Goal: Information Seeking & Learning: Learn about a topic

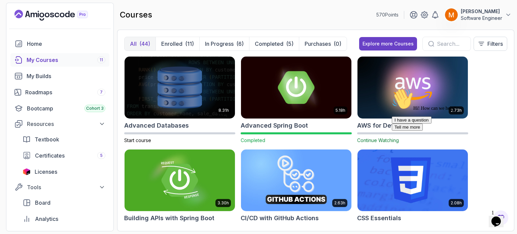
click at [392, 88] on icon "Chat attention grabber" at bounding box center [392, 88] width 0 height 0
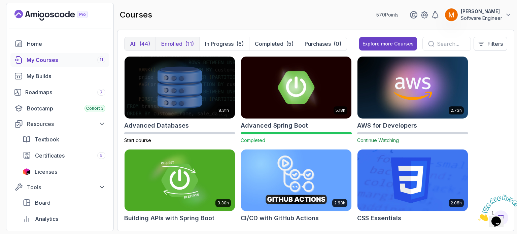
click at [174, 45] on p "Enrolled" at bounding box center [171, 44] width 21 height 8
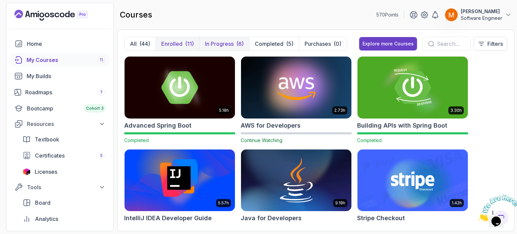
click at [219, 41] on p "In Progress" at bounding box center [219, 44] width 29 height 8
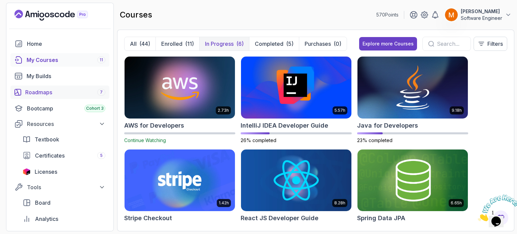
click at [47, 92] on div "Roadmaps 7" at bounding box center [65, 92] width 80 height 8
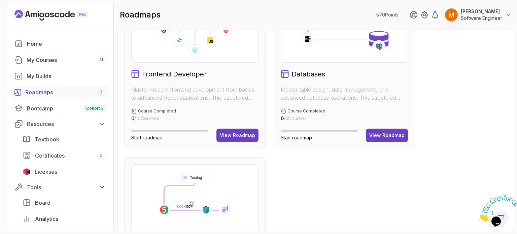
scroll to position [377, 0]
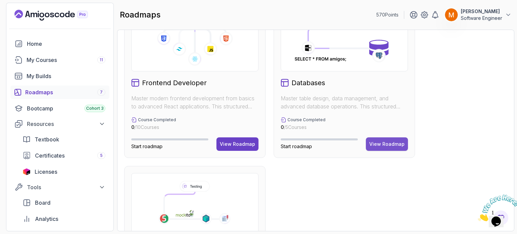
click at [377, 146] on div "View Roadmap" at bounding box center [386, 144] width 35 height 7
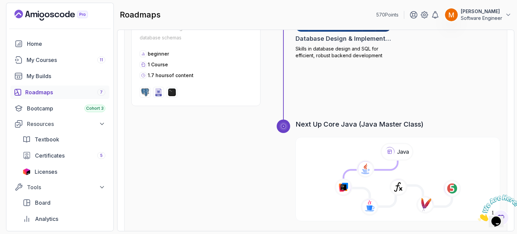
scroll to position [820, 0]
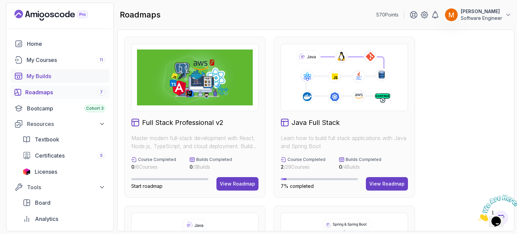
click at [39, 79] on div "My Builds" at bounding box center [66, 76] width 79 height 8
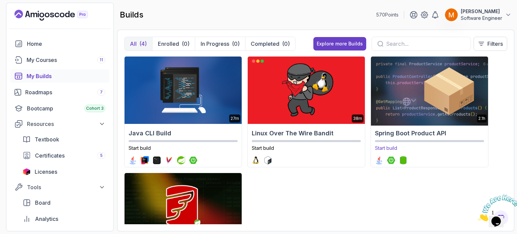
click at [404, 151] on div "Spring Boot Product API Start build" at bounding box center [429, 146] width 117 height 41
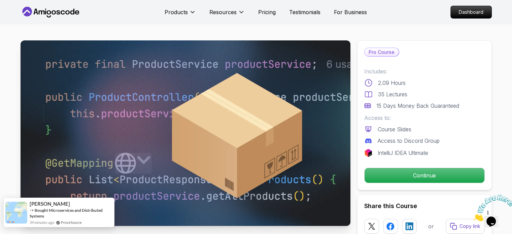
click at [83, 218] on div "-> Bought Microservices and Distributed Systems" at bounding box center [71, 212] width 83 height 11
click at [64, 224] on link "ProveSource" at bounding box center [71, 222] width 21 height 6
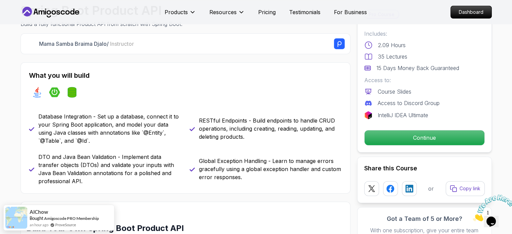
scroll to position [232, 0]
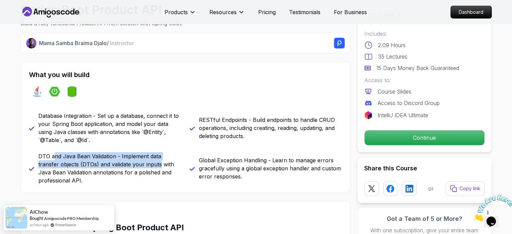
drag, startPoint x: 54, startPoint y: 155, endPoint x: 137, endPoint y: 161, distance: 83.6
click at [137, 161] on p "DTO and Java Bean Validation - Implement data transfer objects (DTOs) and valid…" at bounding box center [109, 168] width 143 height 32
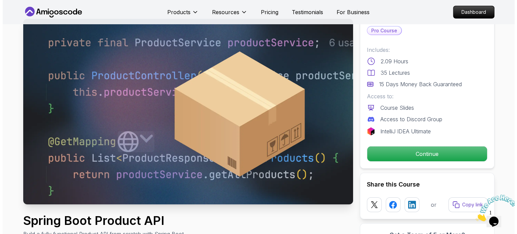
scroll to position [0, 0]
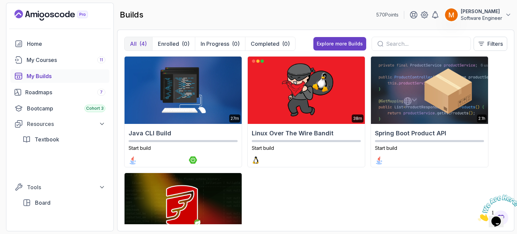
click at [478, 216] on icon "Close" at bounding box center [478, 219] width 0 height 6
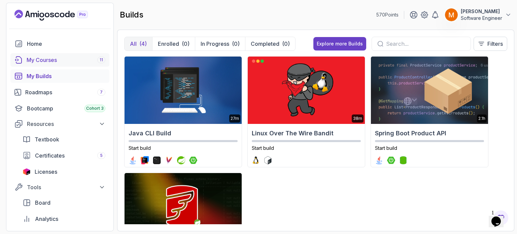
click at [43, 61] on div "My Courses 11" at bounding box center [66, 60] width 79 height 8
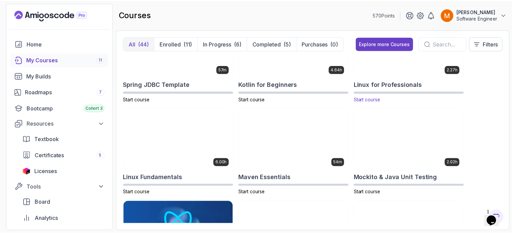
scroll to position [831, 0]
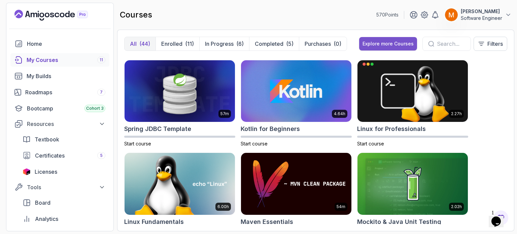
click at [405, 44] on div "Explore more Courses" at bounding box center [387, 43] width 51 height 7
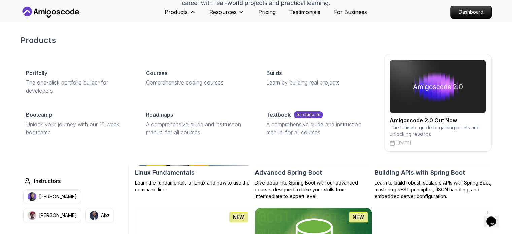
scroll to position [112, 0]
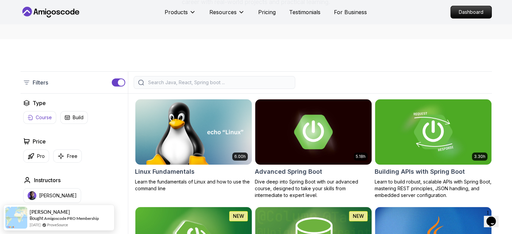
click at [41, 120] on button "Course" at bounding box center [39, 117] width 33 height 13
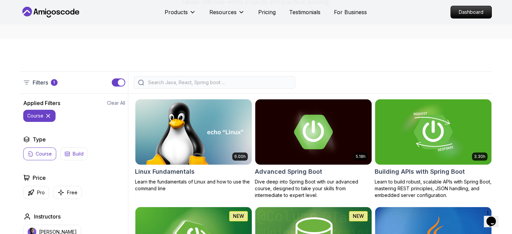
click at [67, 153] on icon "button" at bounding box center [67, 153] width 5 height 5
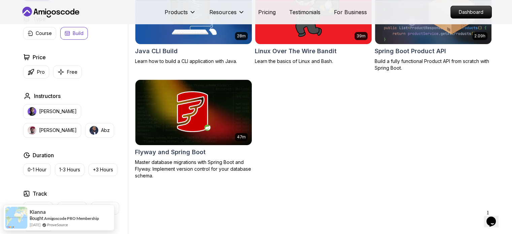
scroll to position [232, 0]
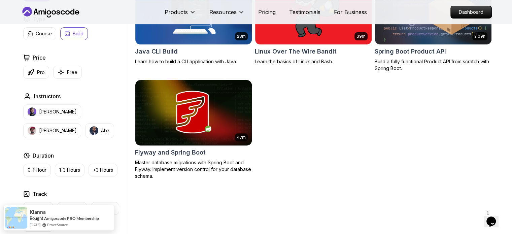
click at [196, 157] on div "47m Flyway and Spring Boot Master database migrations with Spring Boot and Flyw…" at bounding box center [193, 130] width 117 height 100
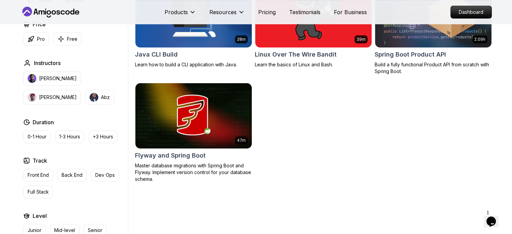
scroll to position [232, 0]
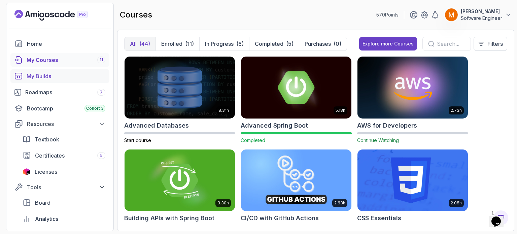
click at [52, 74] on div "My Builds" at bounding box center [66, 76] width 79 height 8
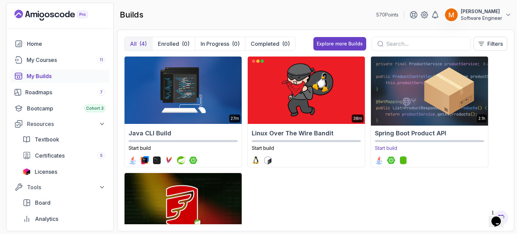
click at [416, 138] on div "Spring Boot Product API Start build" at bounding box center [429, 146] width 117 height 41
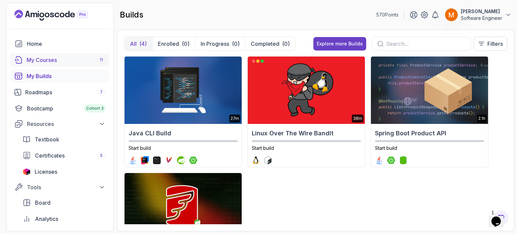
click at [53, 64] on div "My Courses 11" at bounding box center [66, 60] width 79 height 8
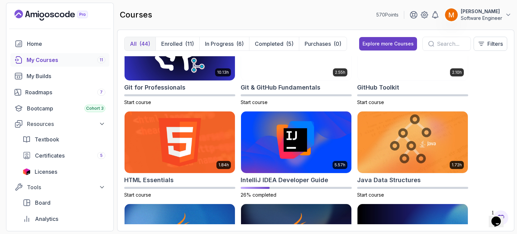
scroll to position [316, 0]
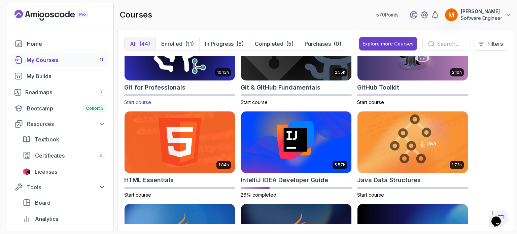
click at [174, 92] on div "10.13h Git for Professionals Start course" at bounding box center [179, 61] width 111 height 87
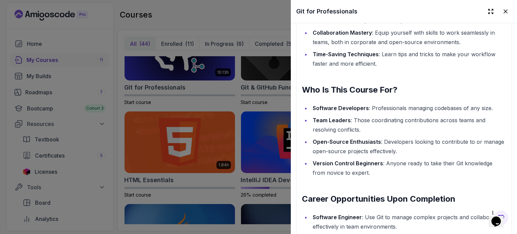
scroll to position [892, 0]
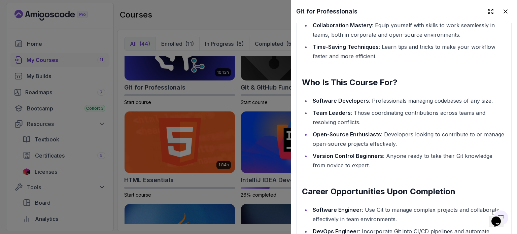
click at [206, 98] on div at bounding box center [258, 117] width 517 height 234
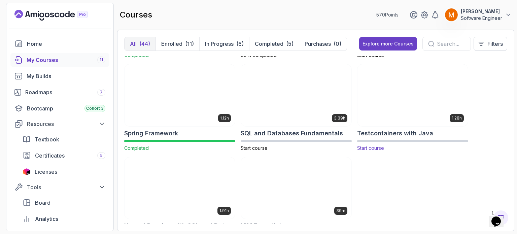
scroll to position [1197, 0]
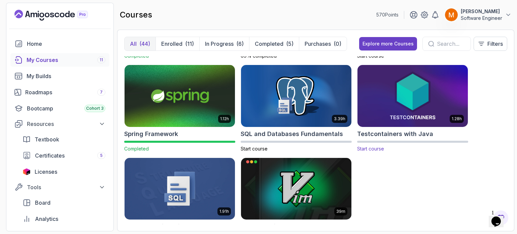
click at [371, 139] on div "1.28h Testcontainers with Java Start course" at bounding box center [412, 108] width 111 height 87
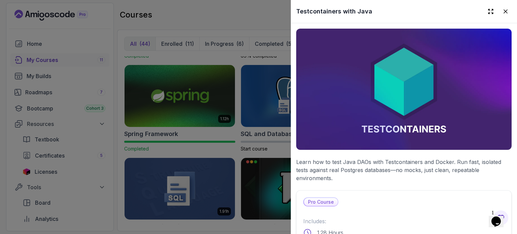
click at [257, 161] on div at bounding box center [258, 117] width 517 height 234
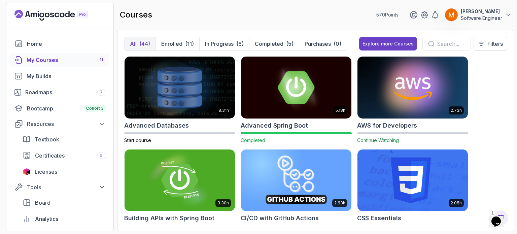
scroll to position [0, 0]
click at [48, 79] on div "My Builds" at bounding box center [66, 76] width 79 height 8
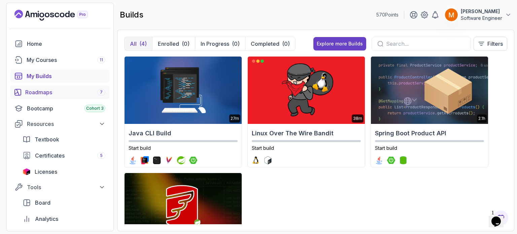
click at [56, 93] on div "Roadmaps 7" at bounding box center [65, 92] width 80 height 8
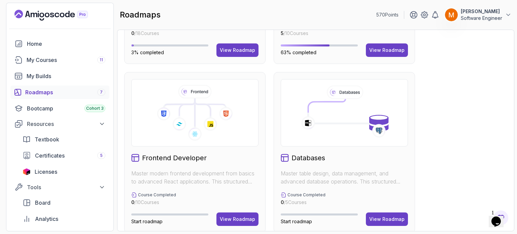
scroll to position [302, 0]
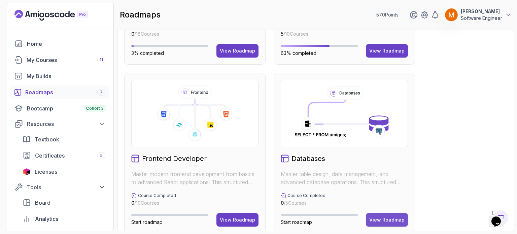
click at [375, 216] on div "View Roadmap" at bounding box center [386, 219] width 35 height 7
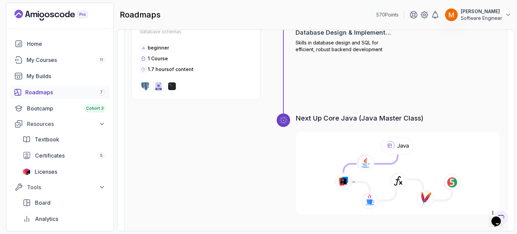
scroll to position [820, 0]
